Goal: Check status

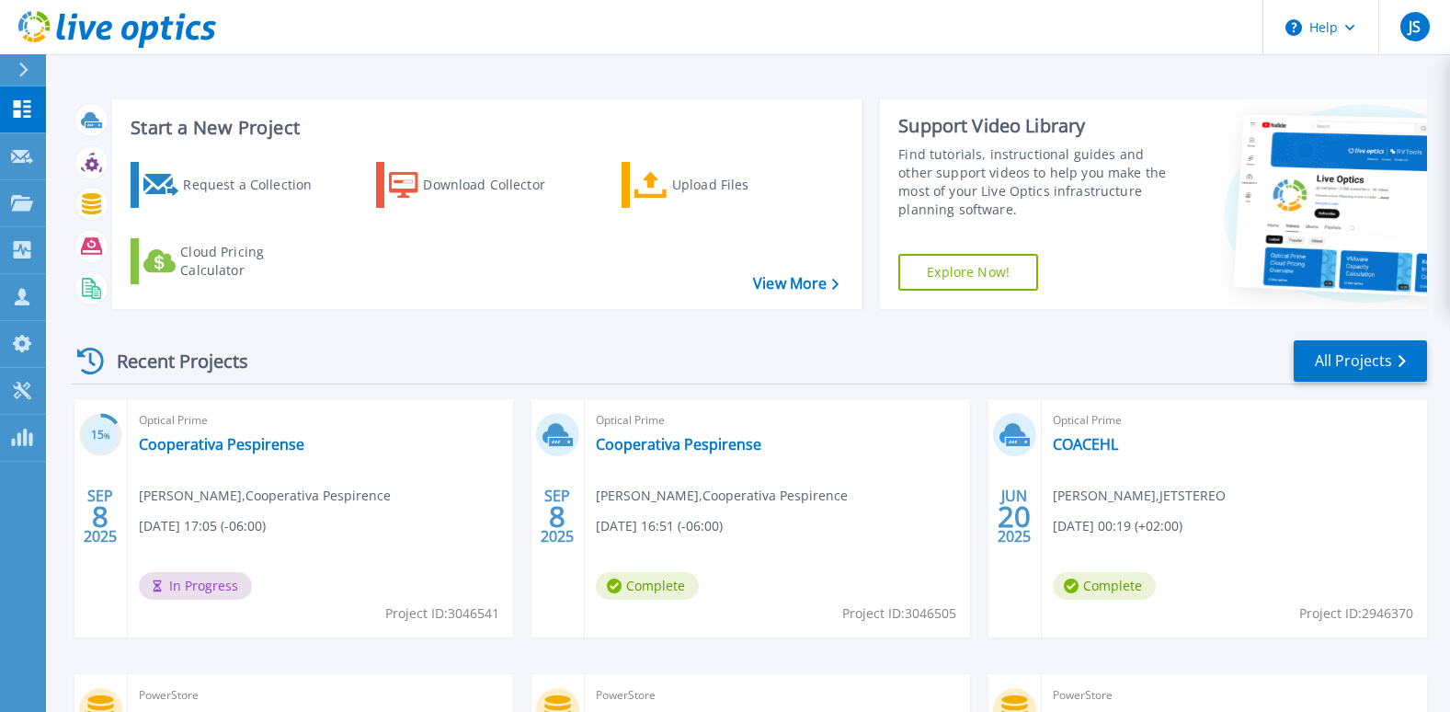
scroll to position [92, 0]
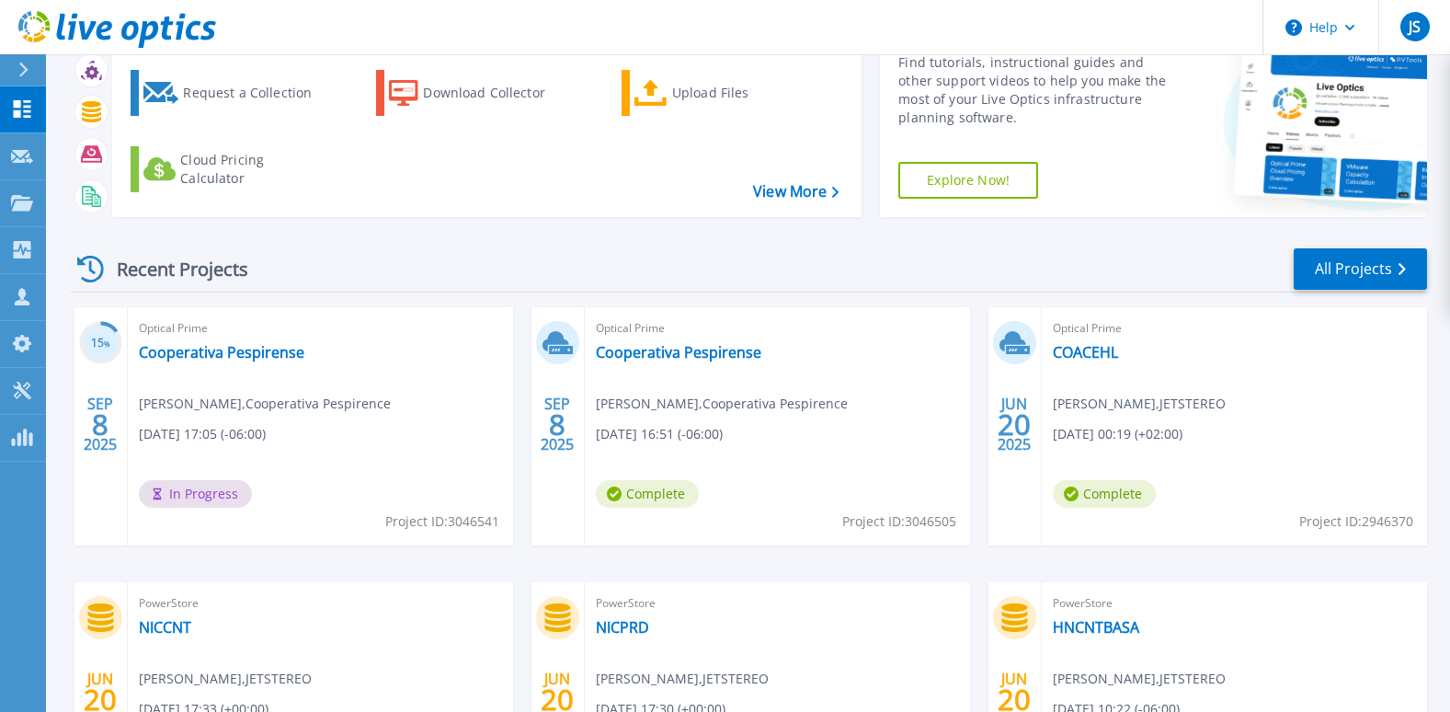
click at [259, 407] on span "Josue Galeas , Cooperativa Pespirence" at bounding box center [265, 404] width 252 height 20
click at [195, 352] on link "Cooperativa Pespirense" at bounding box center [222, 352] width 166 height 18
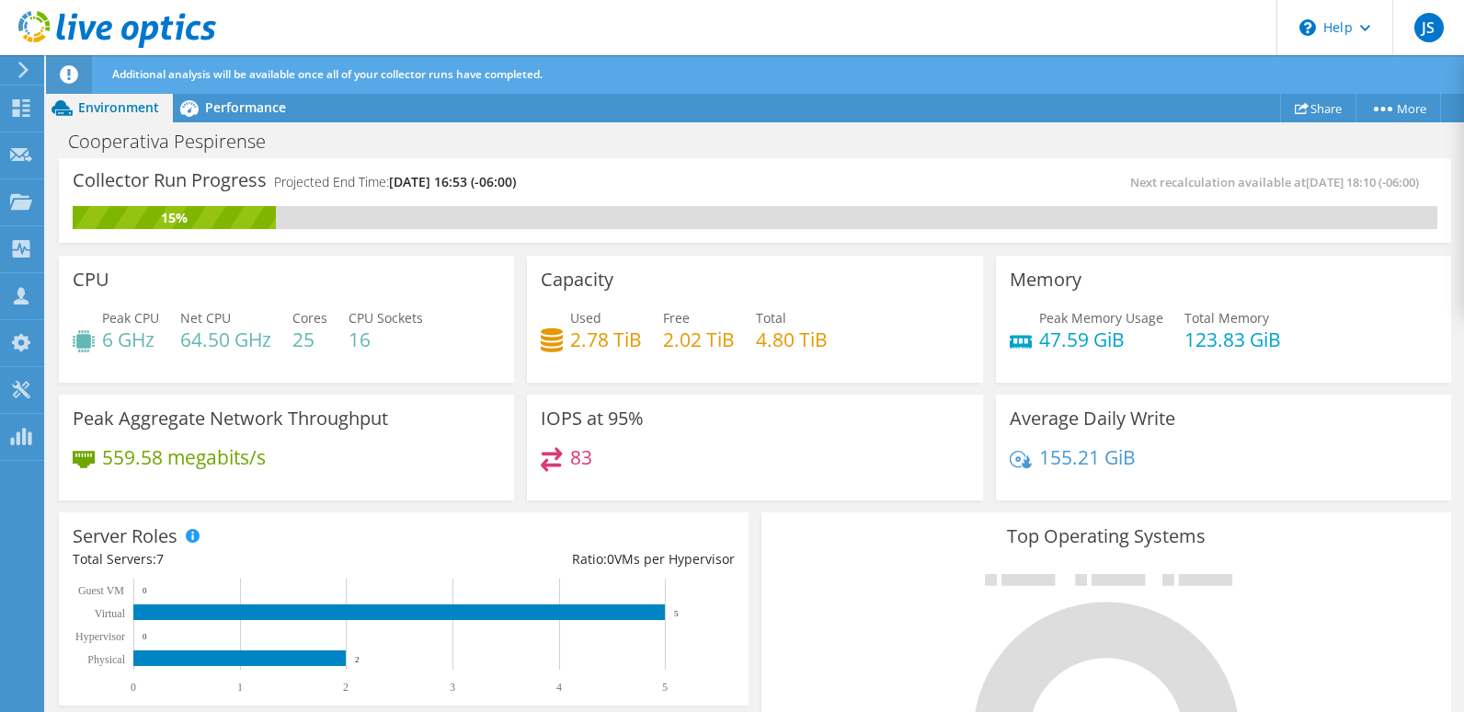
scroll to position [92, 0]
click at [416, 516] on div "Server Roles Physical Servers represent bare metal servers that were targets of…" at bounding box center [404, 608] width 690 height 193
